Goal: Book appointment/travel/reservation

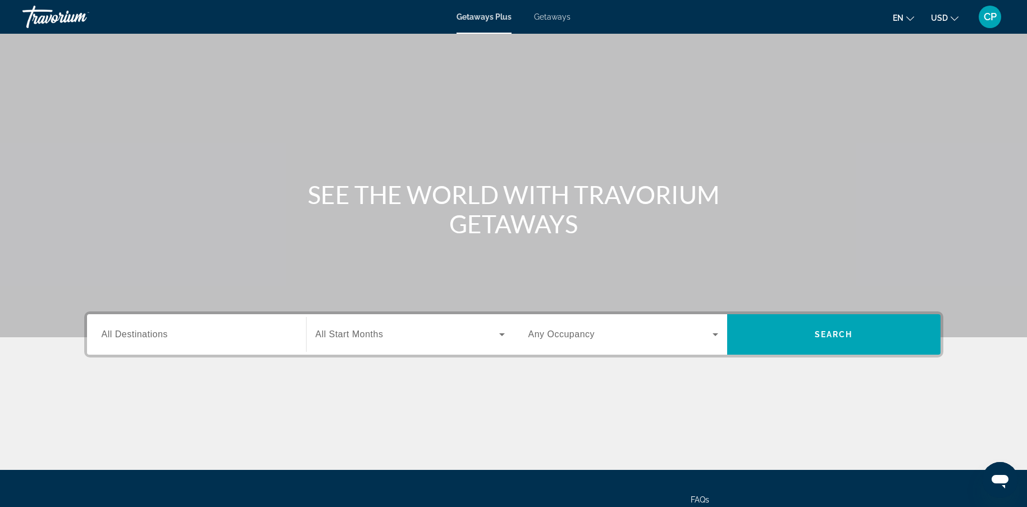
click at [180, 332] on input "Destination All Destinations" at bounding box center [197, 334] width 190 height 13
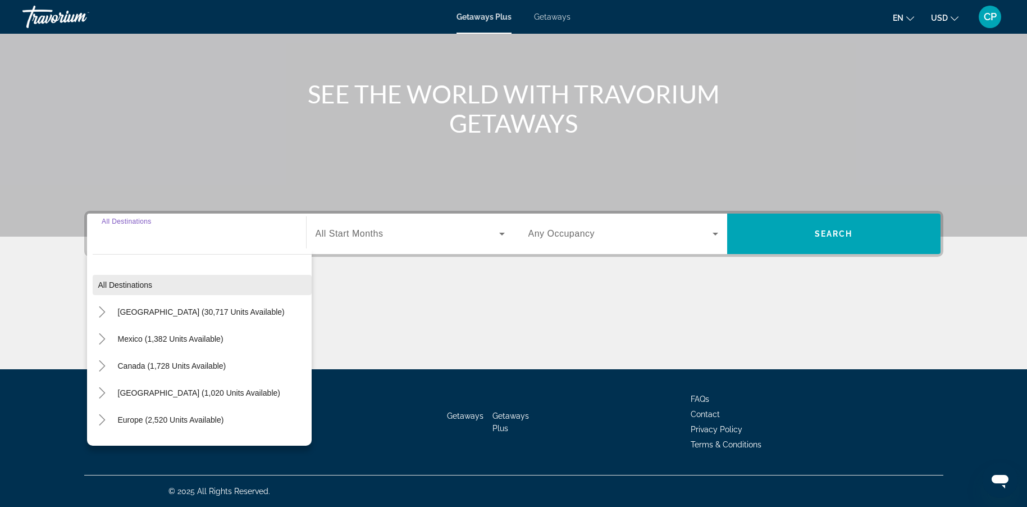
scroll to position [56, 0]
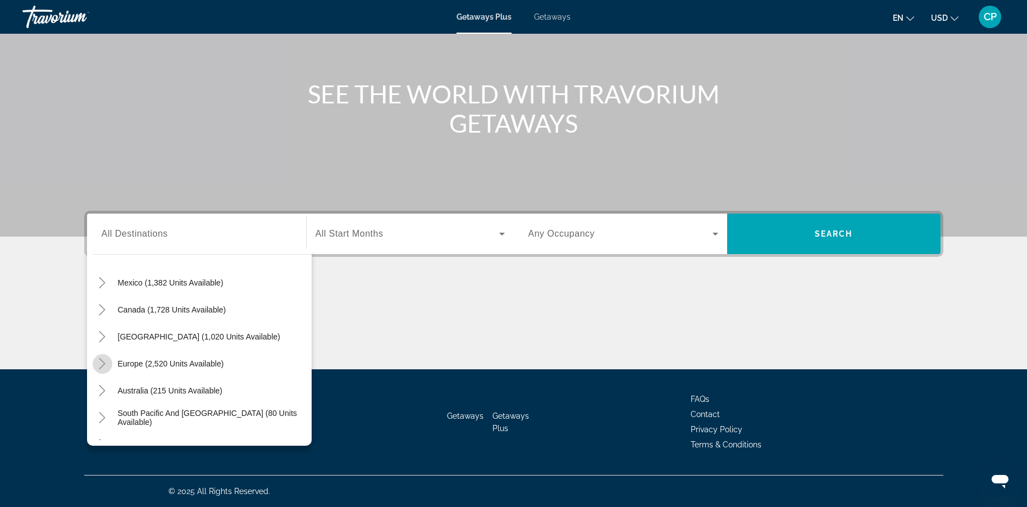
click at [101, 361] on icon "Toggle Europe (2,520 units available)" at bounding box center [102, 363] width 11 height 11
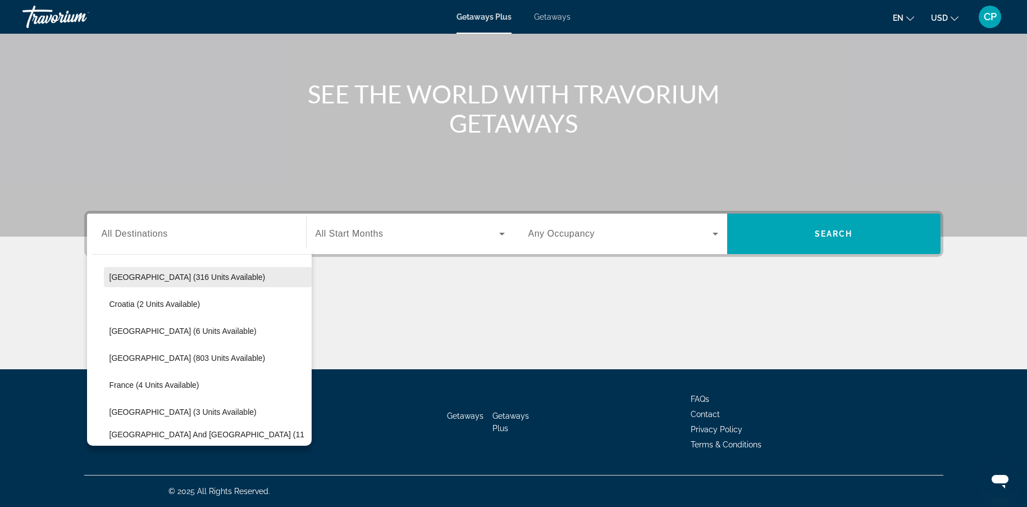
scroll to position [253, 0]
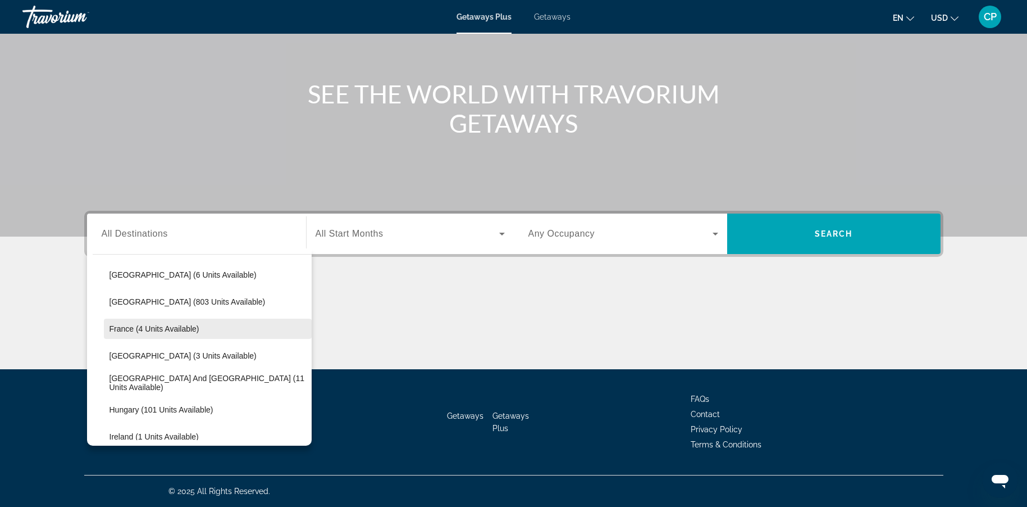
click at [137, 331] on span "France (4 units available)" at bounding box center [155, 328] width 90 height 9
type input "**********"
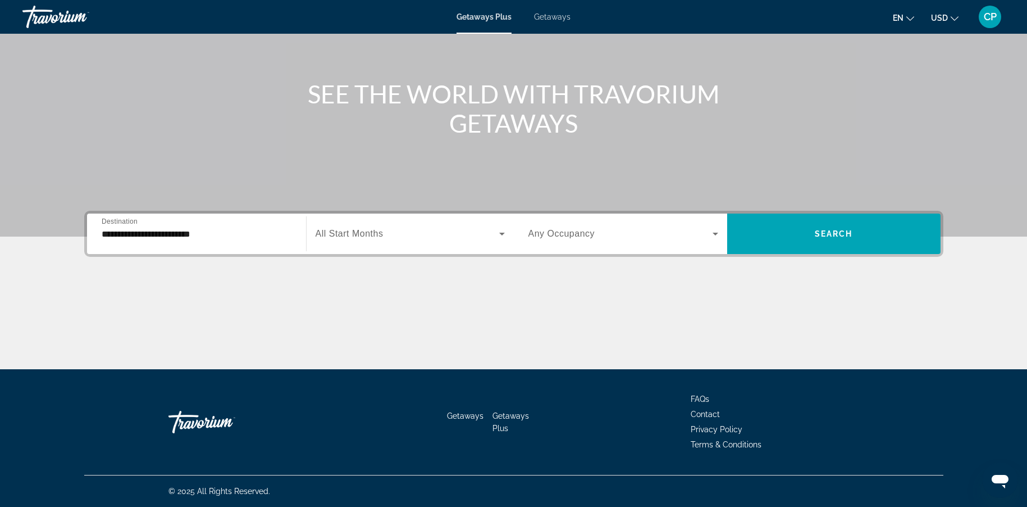
click at [342, 229] on span "All Start Months" at bounding box center [350, 234] width 68 height 10
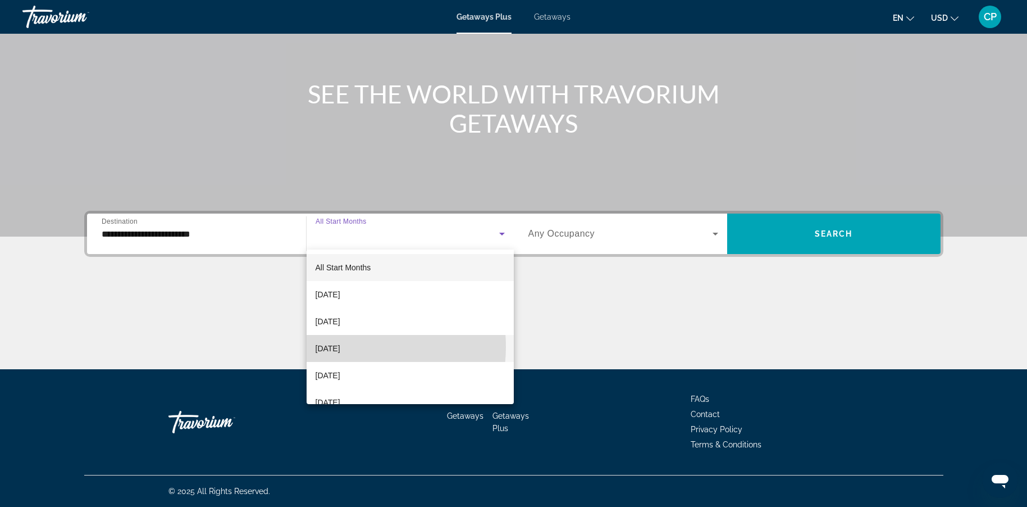
click at [340, 347] on span "[DATE]" at bounding box center [328, 347] width 25 height 13
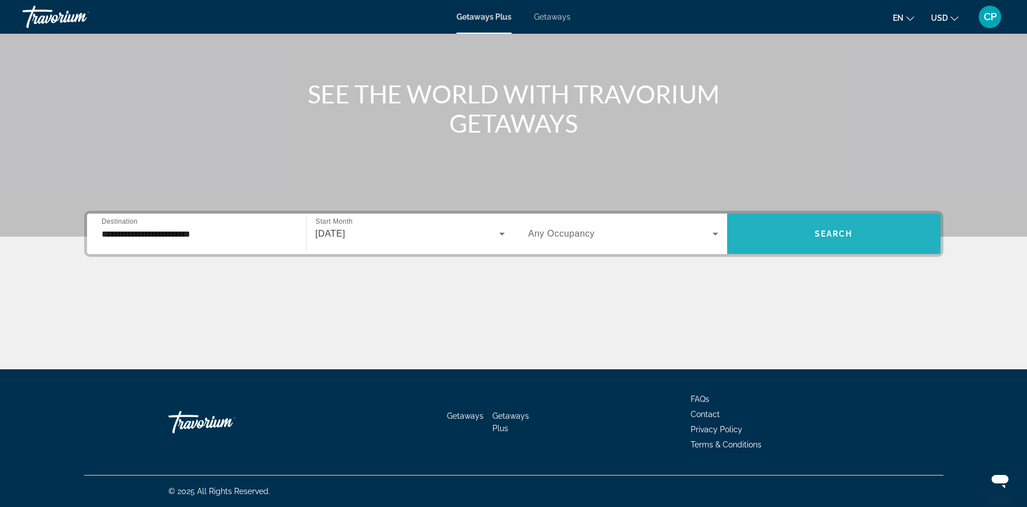
click at [811, 238] on span "Search widget" at bounding box center [833, 233] width 213 height 27
